Goal: Task Accomplishment & Management: Manage account settings

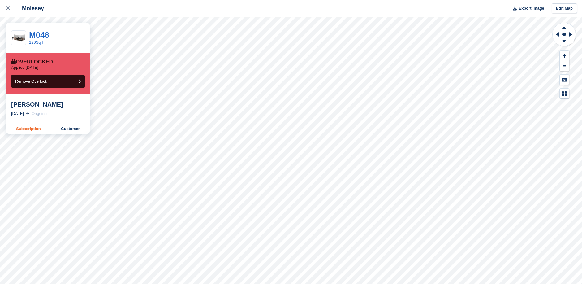
click at [29, 129] on link "Subscription" at bounding box center [28, 129] width 45 height 10
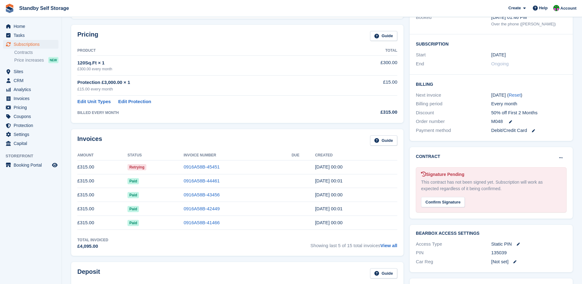
scroll to position [144, 0]
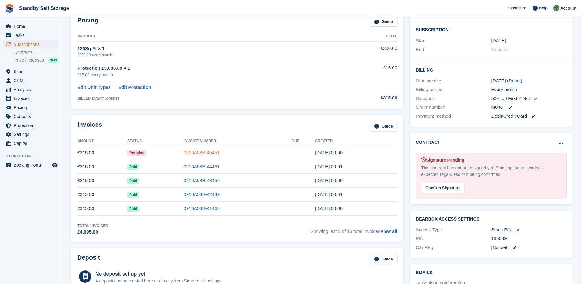
click at [204, 152] on link "0916A58B-45451" at bounding box center [201, 152] width 36 height 5
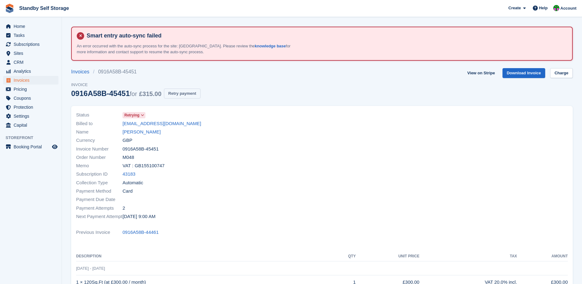
click at [180, 92] on button "Retry payment" at bounding box center [182, 93] width 37 height 10
